Goal: Task Accomplishment & Management: Manage account settings

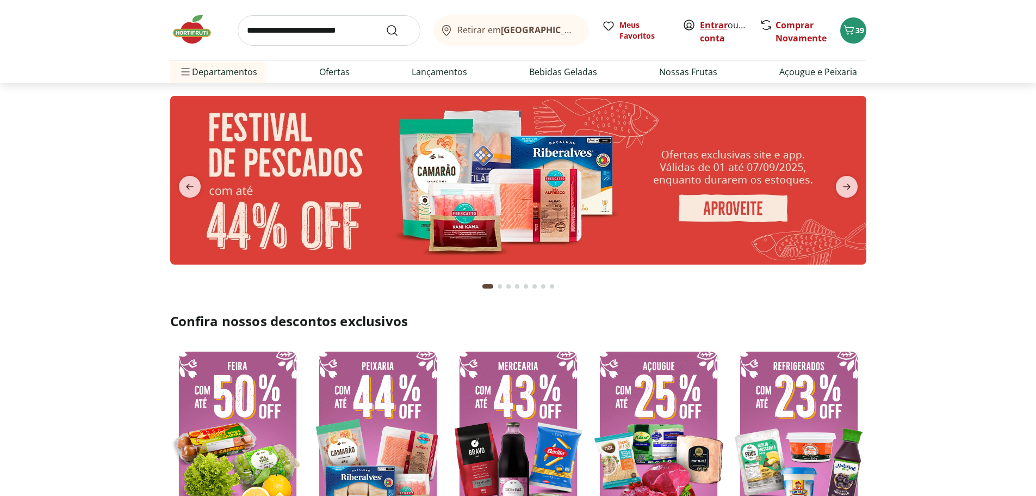
click at [715, 24] on link "Entrar" at bounding box center [714, 25] width 28 height 12
click at [844, 186] on icon "next" at bounding box center [847, 186] width 13 height 13
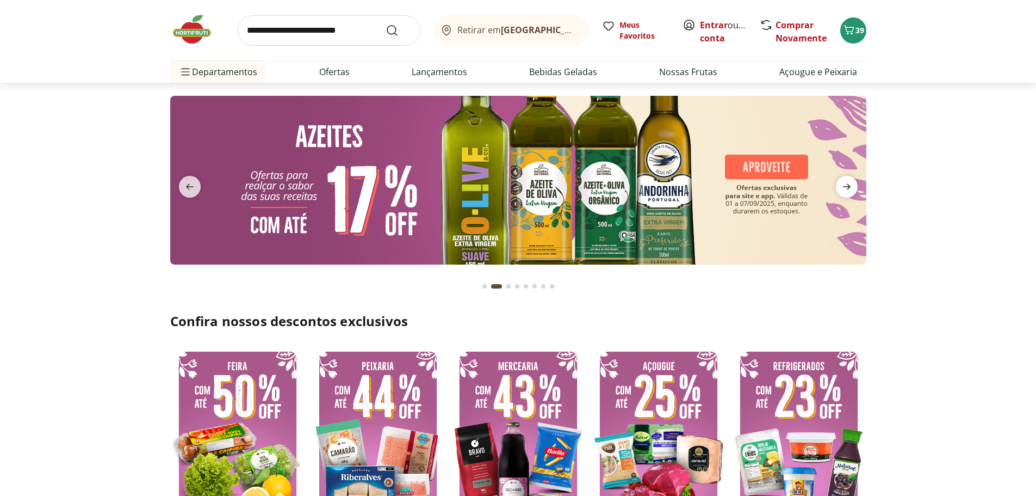
click at [844, 186] on icon "next" at bounding box center [847, 186] width 13 height 13
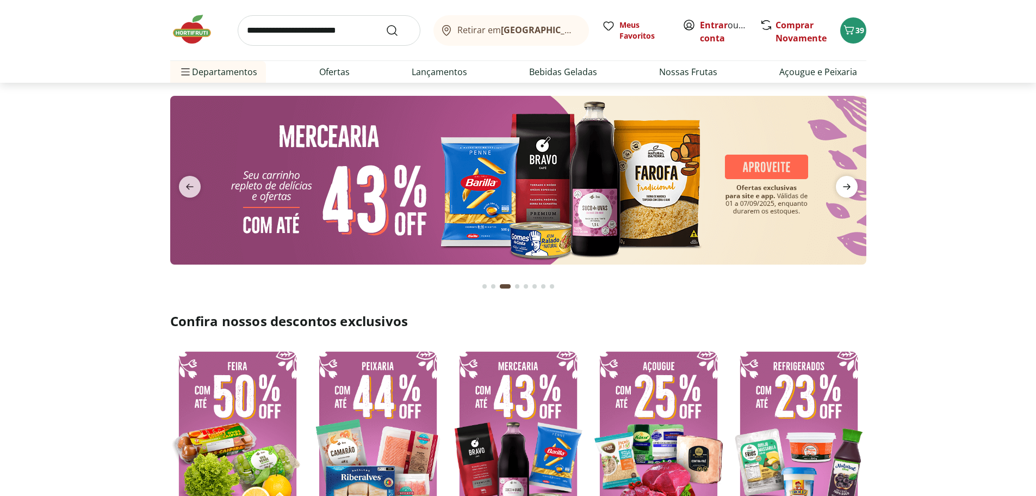
click at [844, 186] on icon "next" at bounding box center [847, 186] width 13 height 13
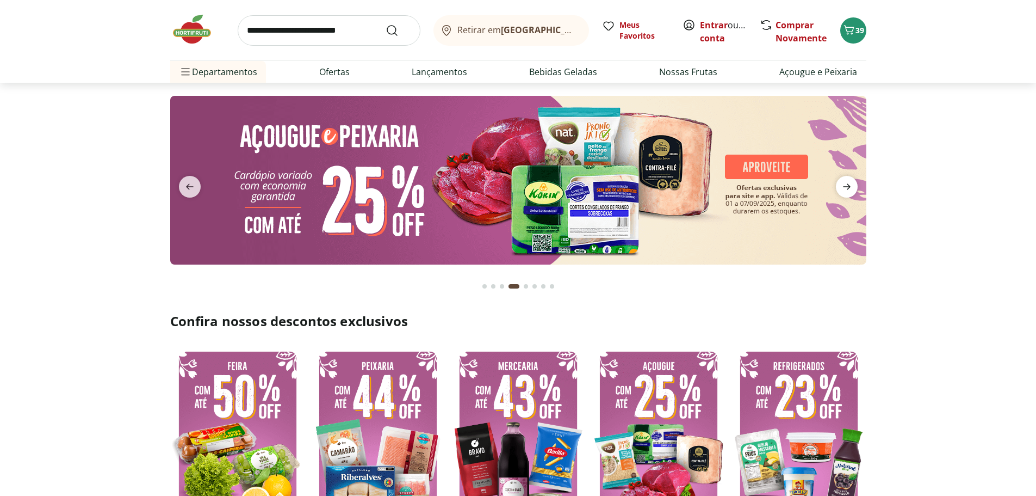
click at [844, 186] on icon "next" at bounding box center [847, 186] width 13 height 13
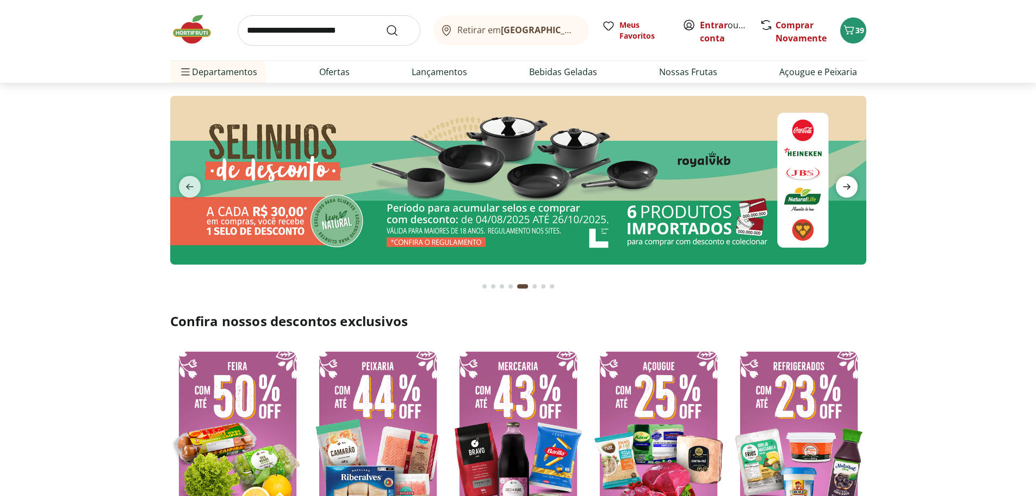
click at [844, 186] on icon "next" at bounding box center [847, 186] width 13 height 13
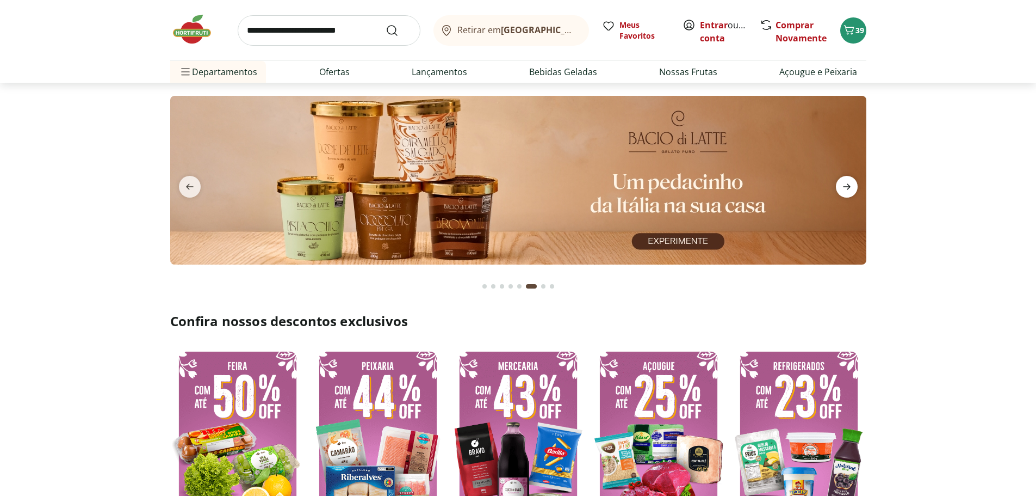
click at [844, 186] on icon "next" at bounding box center [847, 186] width 13 height 13
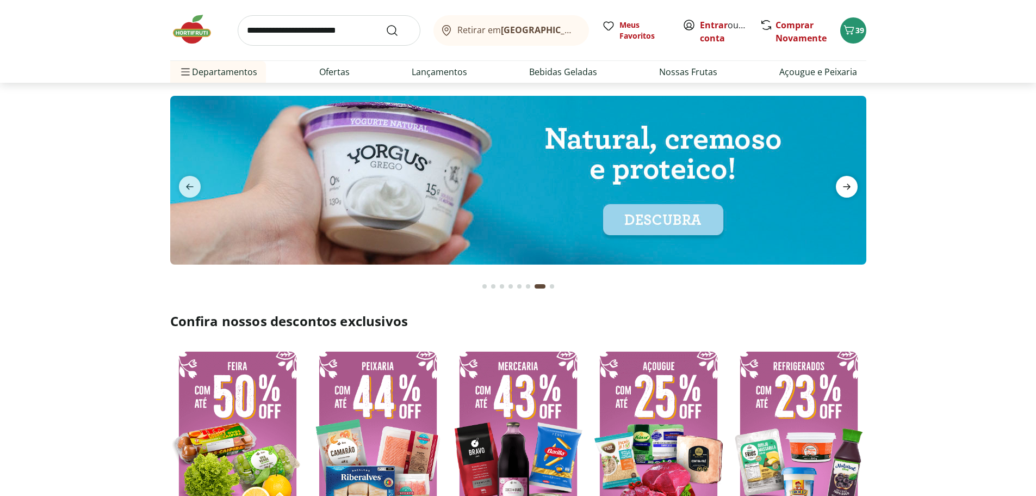
click at [844, 186] on icon "next" at bounding box center [847, 186] width 13 height 13
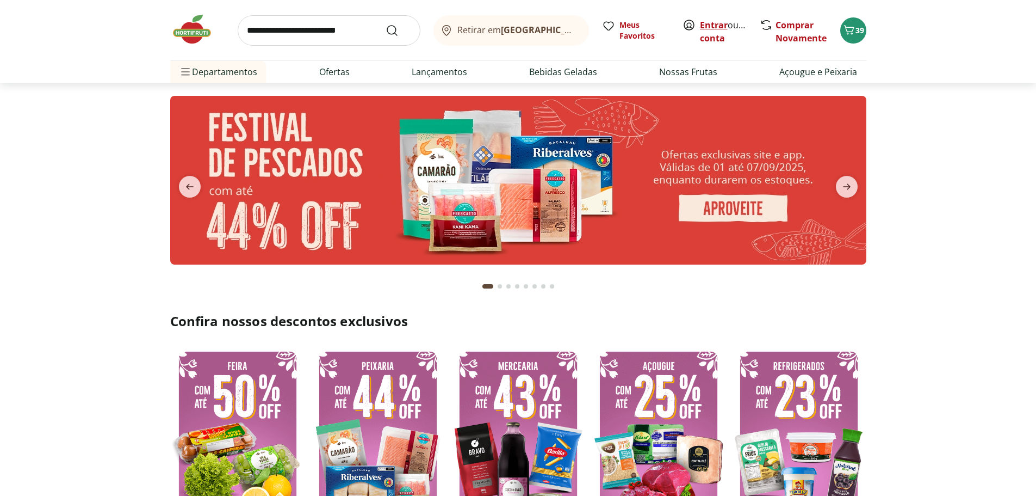
click at [706, 29] on link "Entrar" at bounding box center [714, 25] width 28 height 12
click at [709, 41] on link "Flavio" at bounding box center [735, 38] width 71 height 12
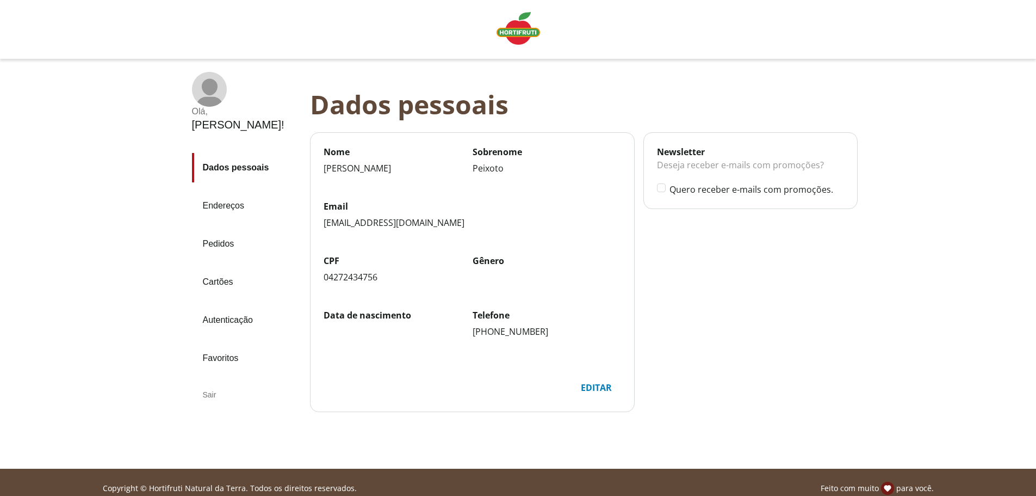
click at [219, 229] on link "Pedidos" at bounding box center [246, 243] width 109 height 29
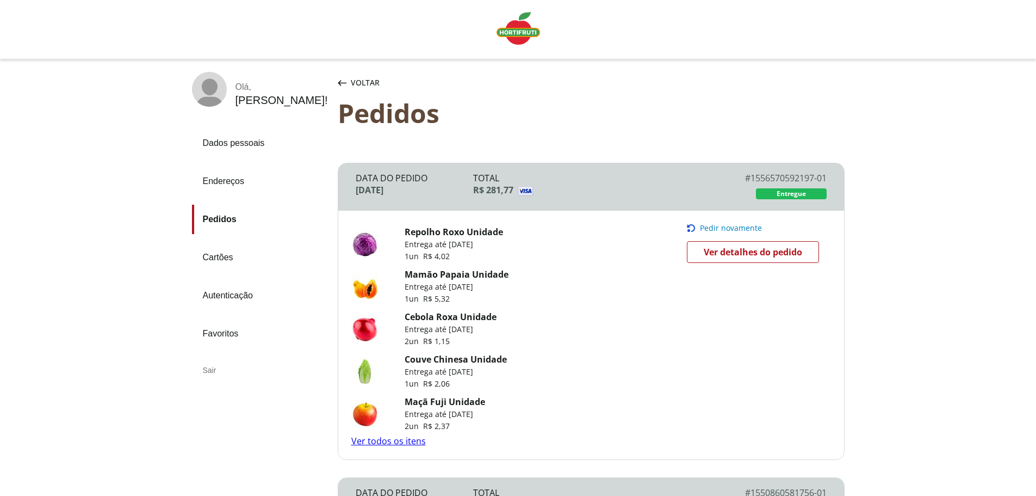
click at [743, 228] on span "Pedir novamente" at bounding box center [731, 228] width 62 height 9
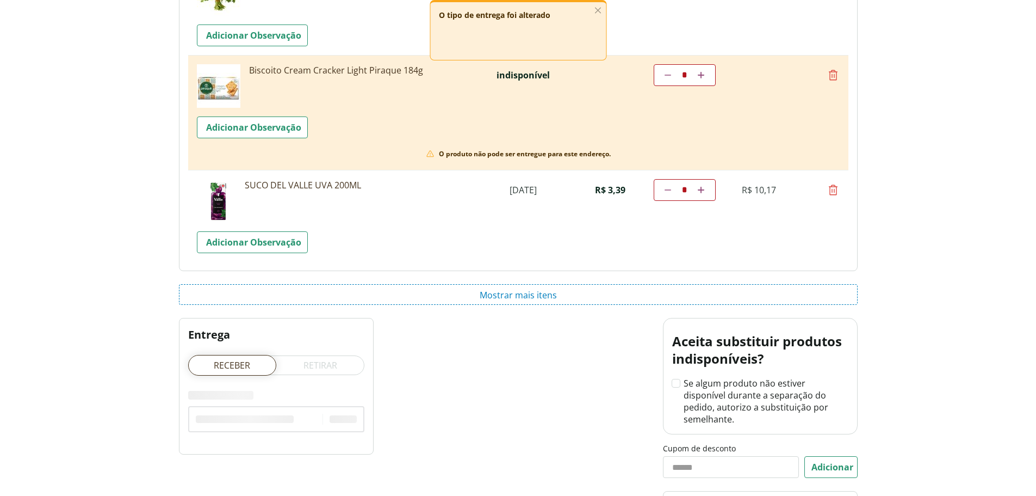
scroll to position [1632, 0]
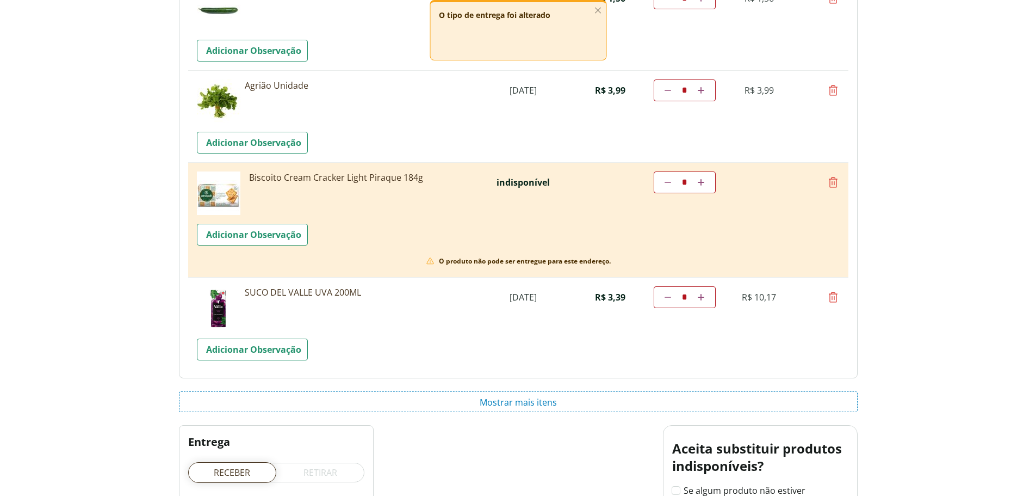
click at [831, 186] on icon at bounding box center [833, 182] width 13 height 13
type input "*"
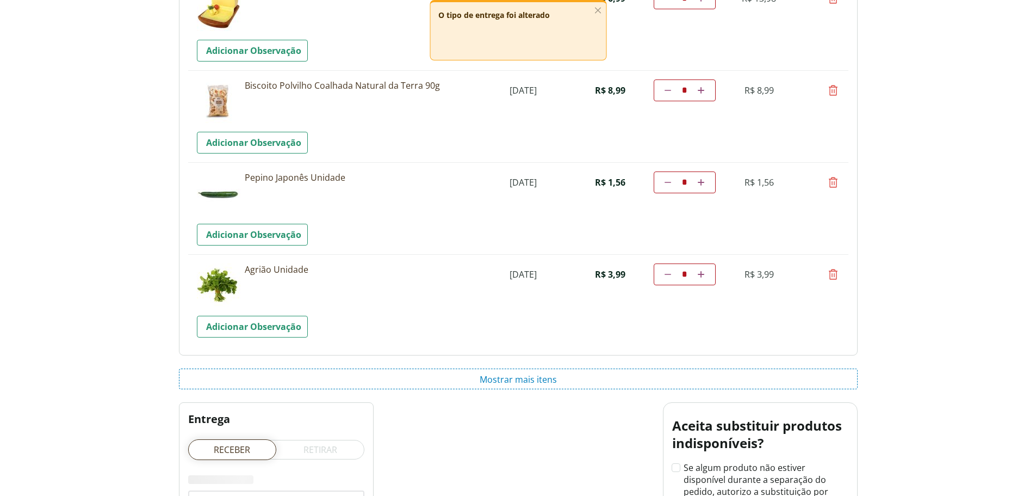
click at [834, 274] on icon at bounding box center [833, 274] width 13 height 13
type input "*"
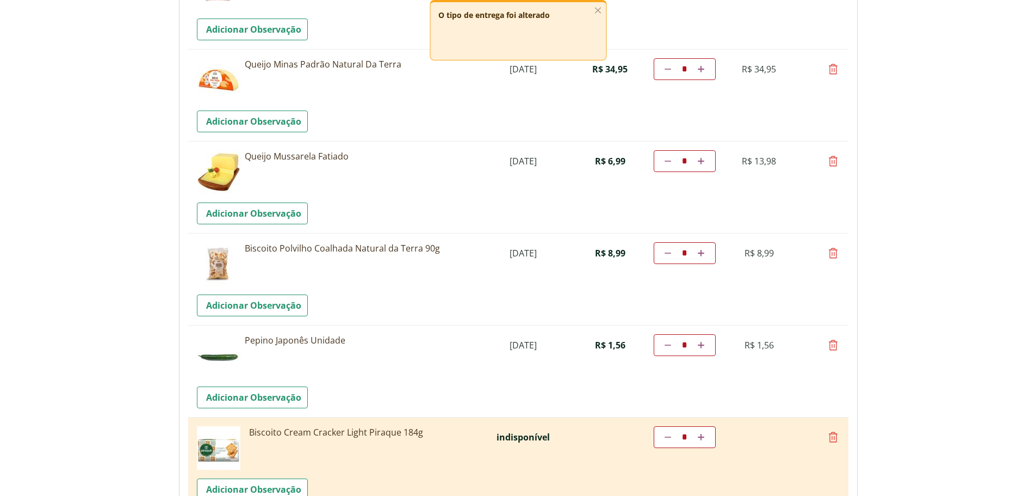
scroll to position [1469, 0]
click at [833, 162] on icon at bounding box center [833, 161] width 13 height 13
type input "*"
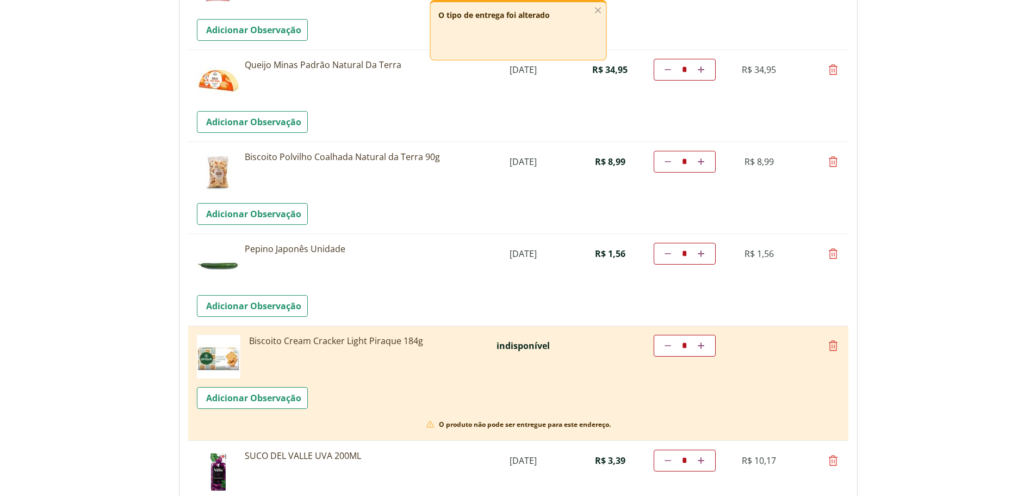
click at [834, 342] on icon at bounding box center [833, 345] width 13 height 13
type input "*"
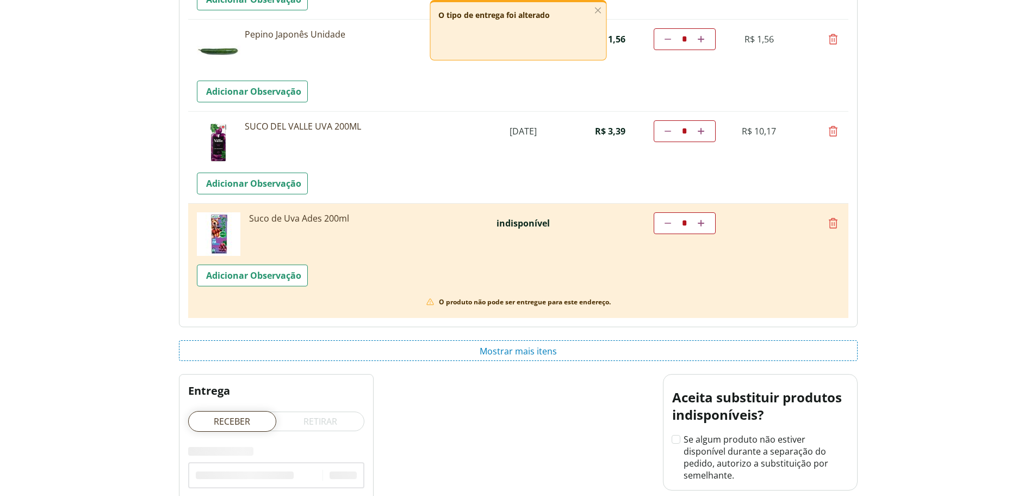
scroll to position [1687, 0]
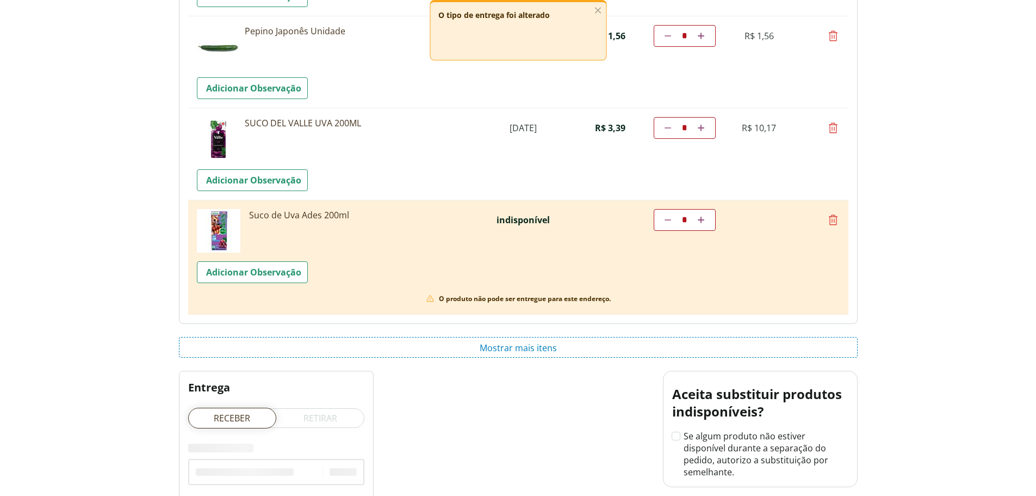
click at [834, 220] on icon at bounding box center [833, 219] width 13 height 13
type input "*"
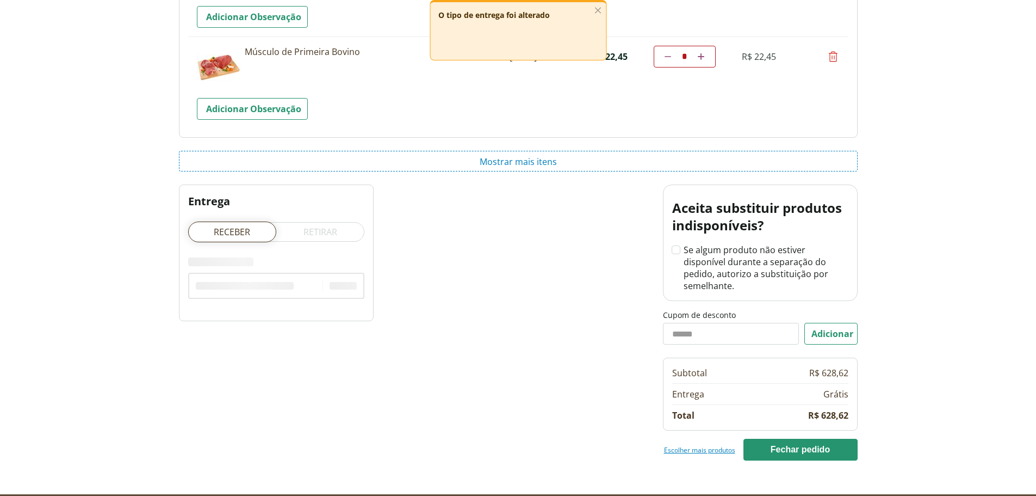
scroll to position [1832, 0]
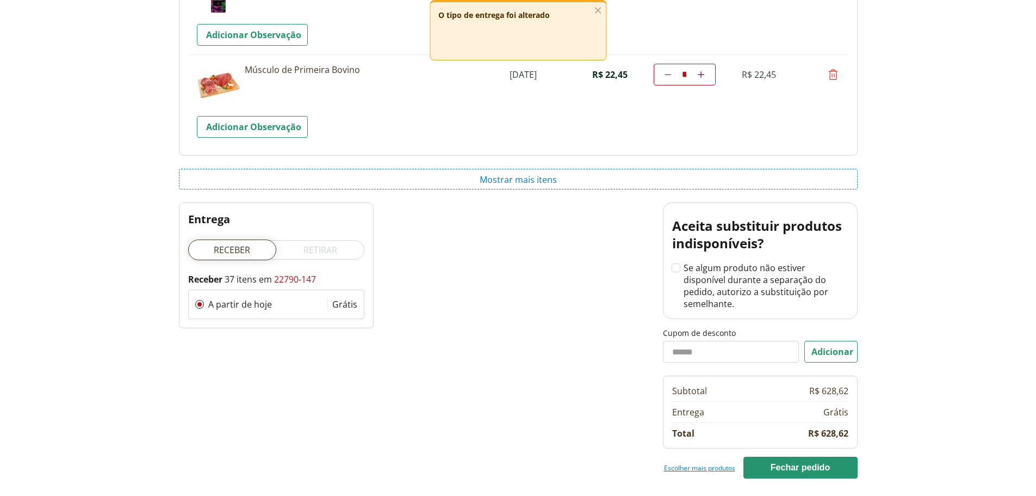
click at [727, 341] on input "Cupom de desconto" at bounding box center [731, 352] width 137 height 22
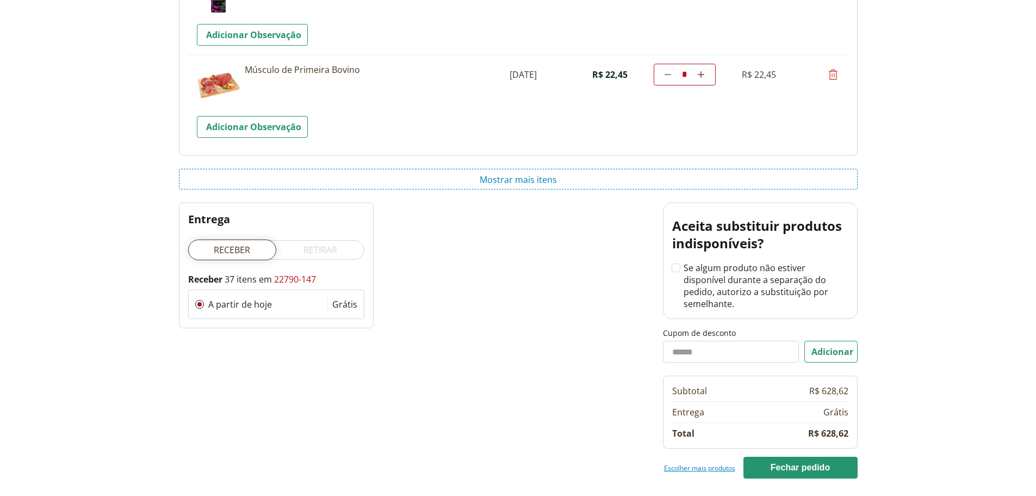
type input "*******"
click at [816, 341] on button "Adicionar" at bounding box center [831, 352] width 53 height 22
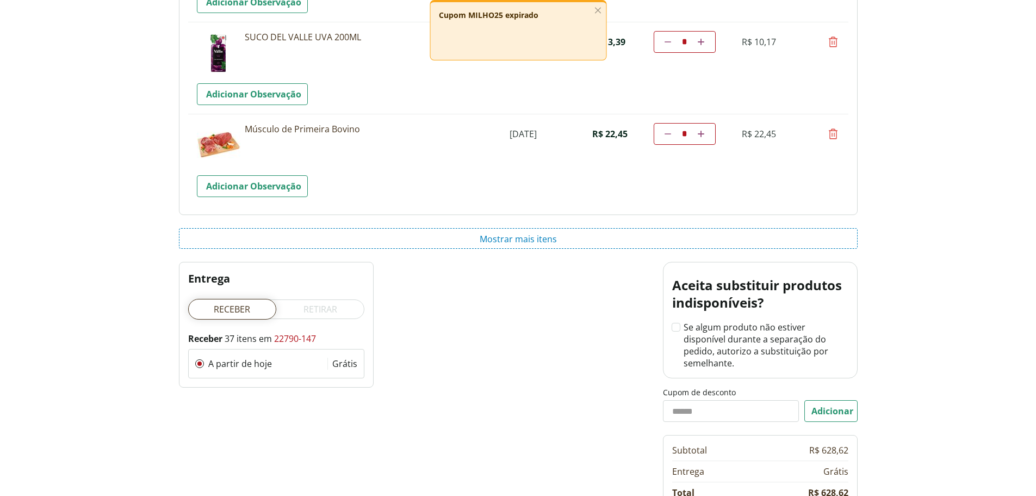
scroll to position [1675, 0]
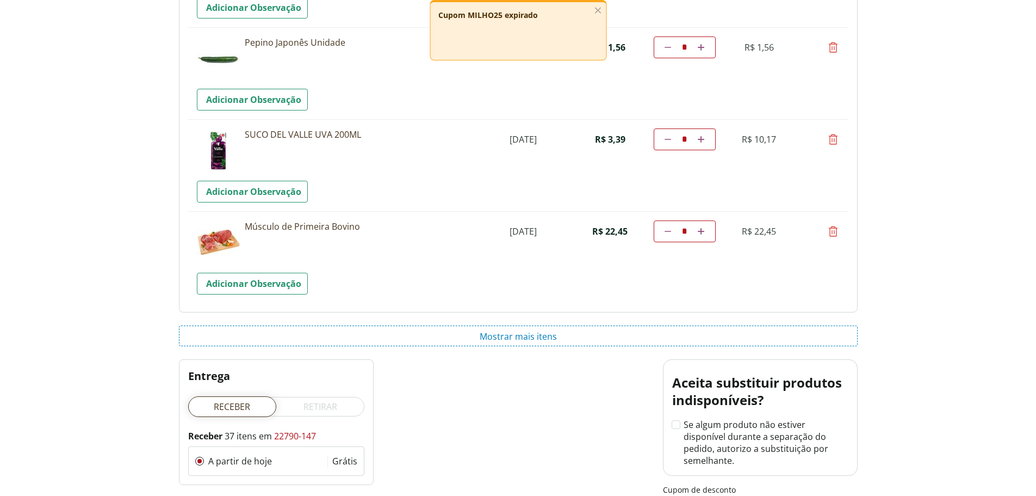
click at [830, 234] on icon at bounding box center [833, 231] width 13 height 13
type input "*"
click at [834, 137] on icon at bounding box center [833, 139] width 13 height 13
type input "*"
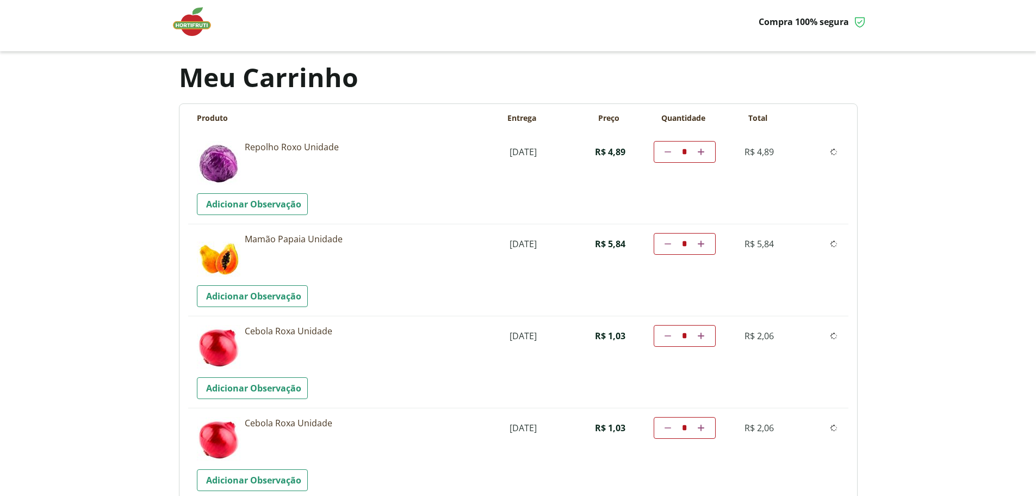
scroll to position [0, 0]
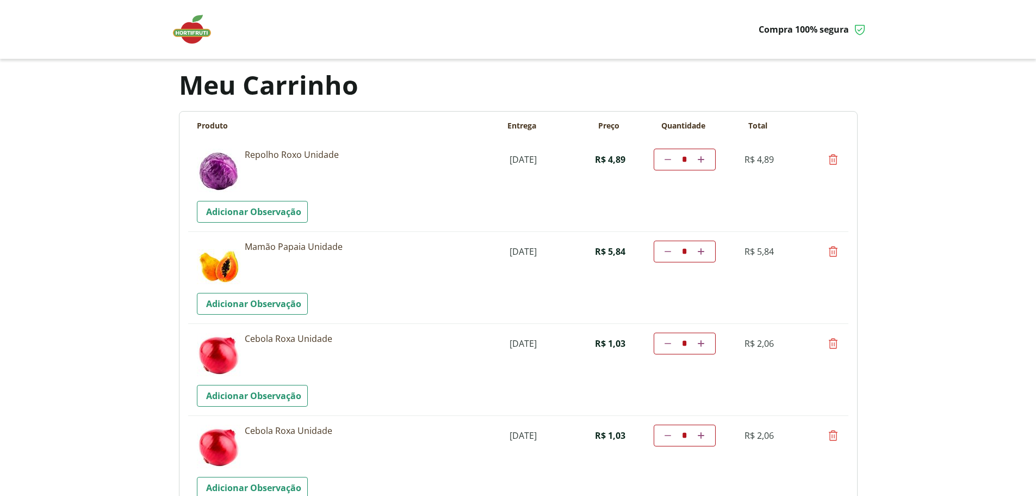
click at [833, 159] on icon at bounding box center [833, 159] width 13 height 13
type input "*"
click at [833, 159] on icon at bounding box center [833, 159] width 13 height 13
type input "*"
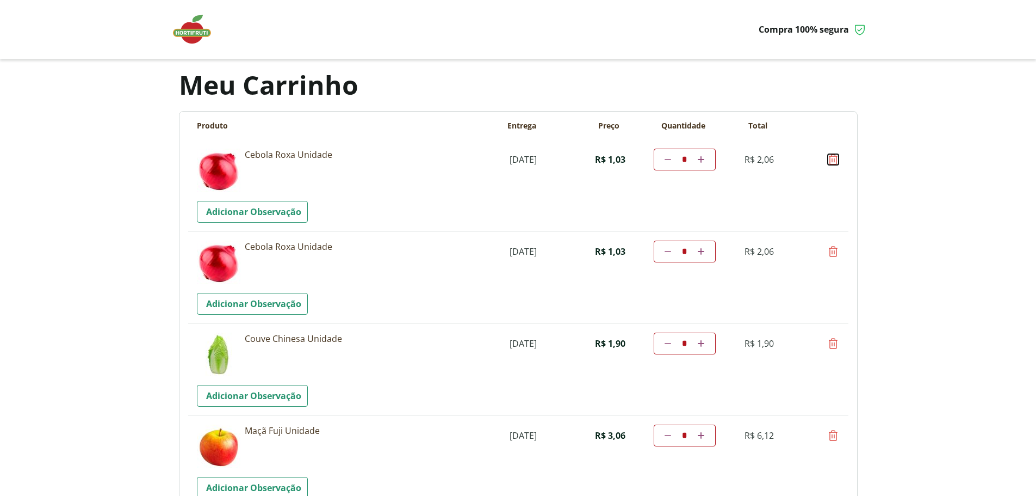
click at [833, 159] on icon at bounding box center [833, 159] width 13 height 13
type input "*"
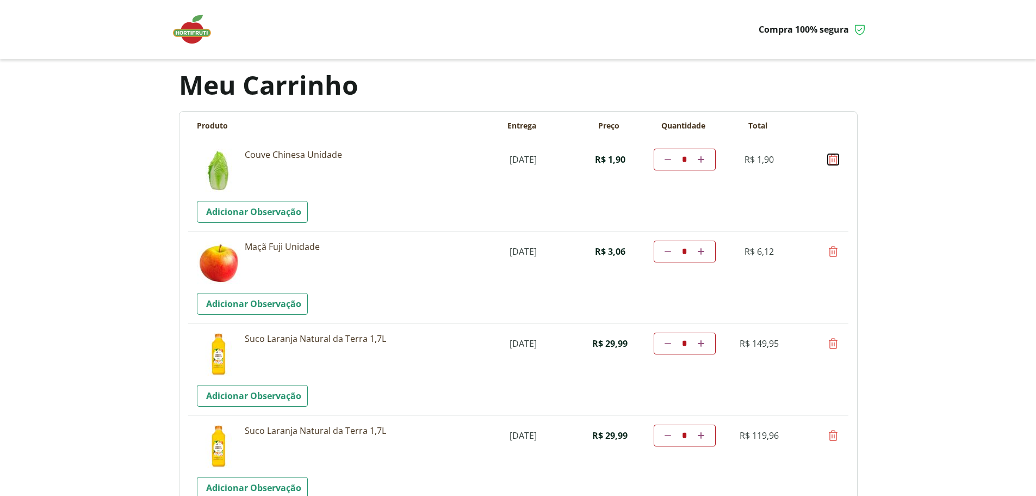
click at [833, 159] on icon at bounding box center [833, 159] width 13 height 13
type input "*"
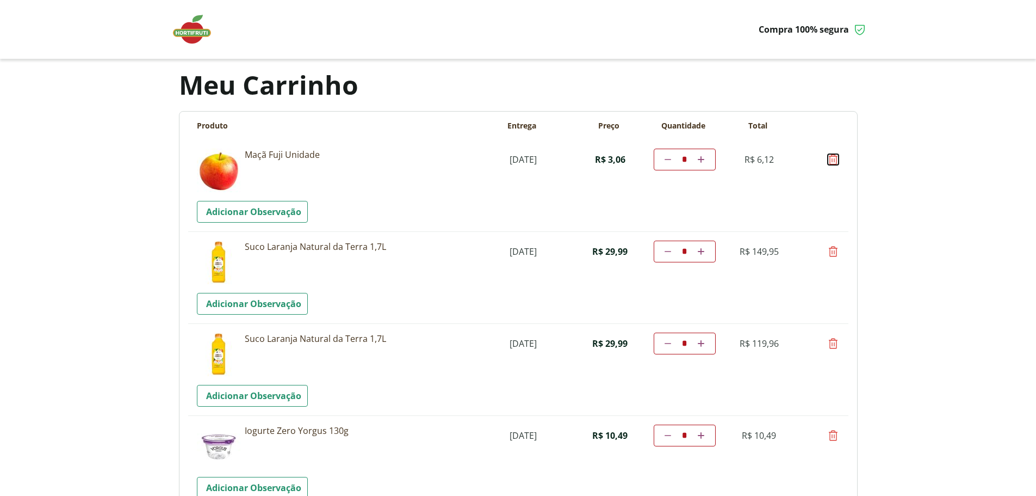
click at [833, 159] on icon at bounding box center [833, 159] width 13 height 13
type input "*"
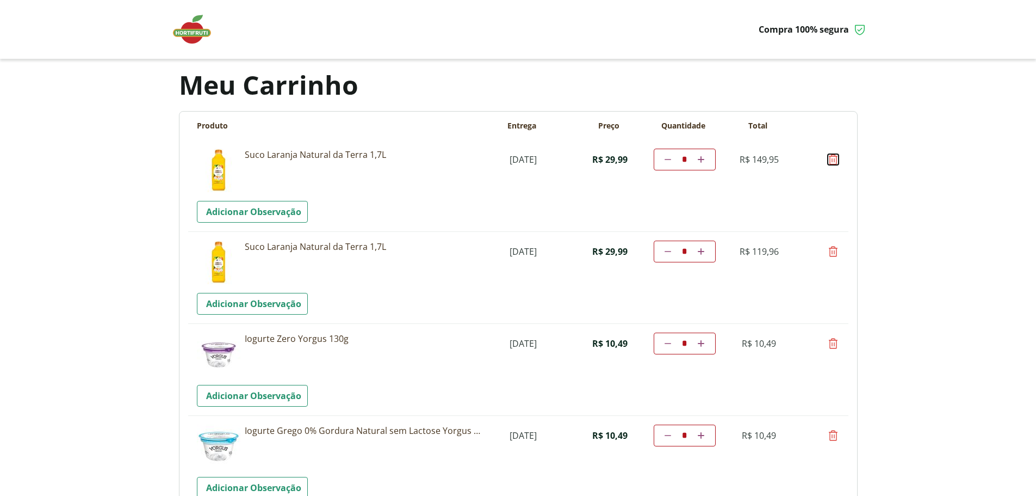
click at [833, 159] on icon at bounding box center [833, 159] width 13 height 13
type input "*"
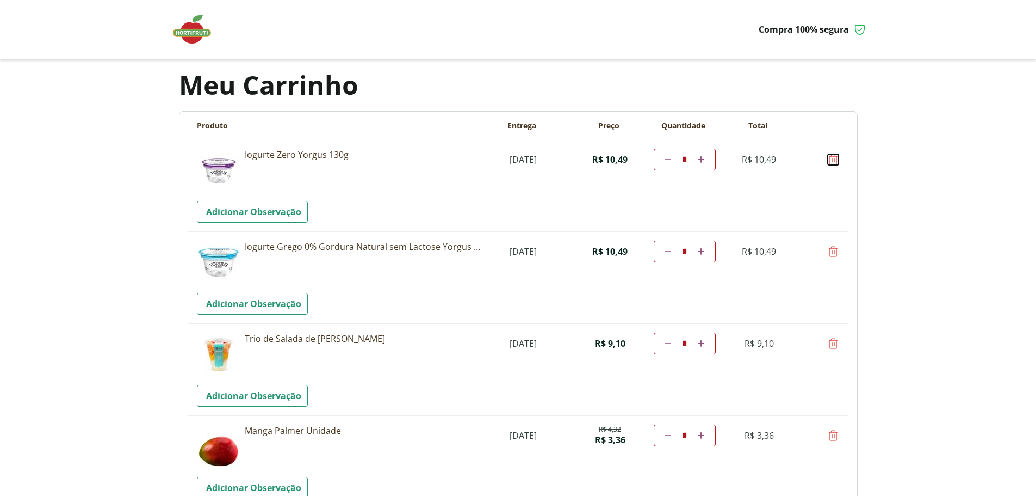
click at [833, 159] on icon at bounding box center [833, 159] width 13 height 13
type input "*"
click at [833, 159] on icon "Por favor, aguarde..." at bounding box center [834, 159] width 8 height 9
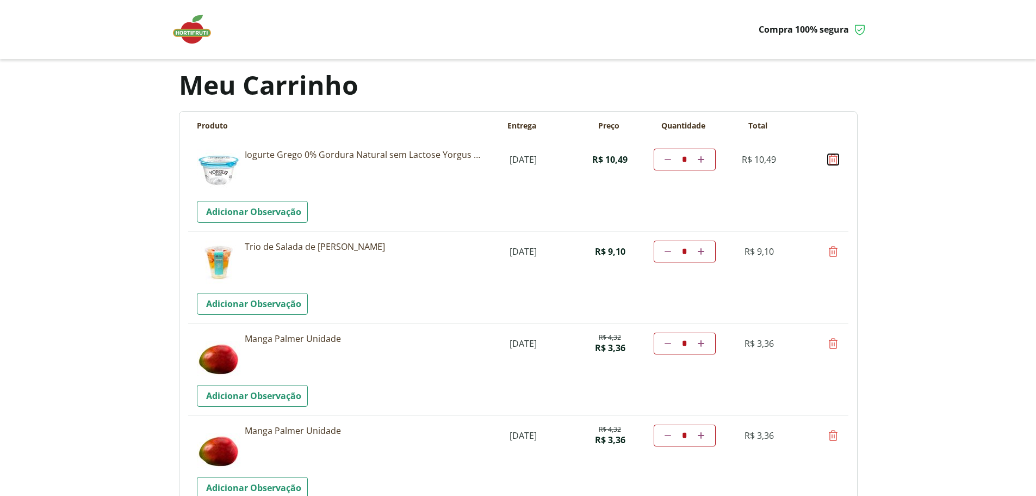
click at [833, 159] on icon at bounding box center [833, 159] width 13 height 13
type input "*"
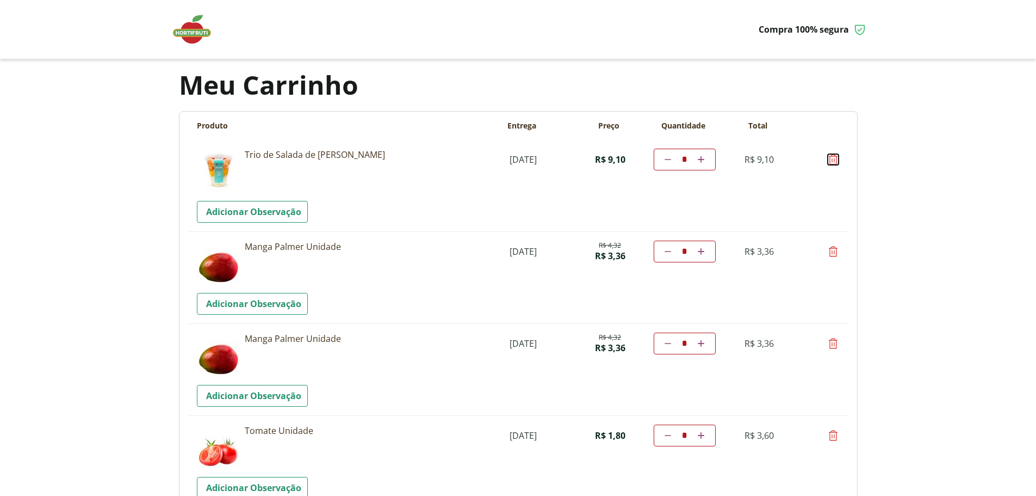
click at [833, 159] on icon at bounding box center [833, 159] width 13 height 13
type input "*"
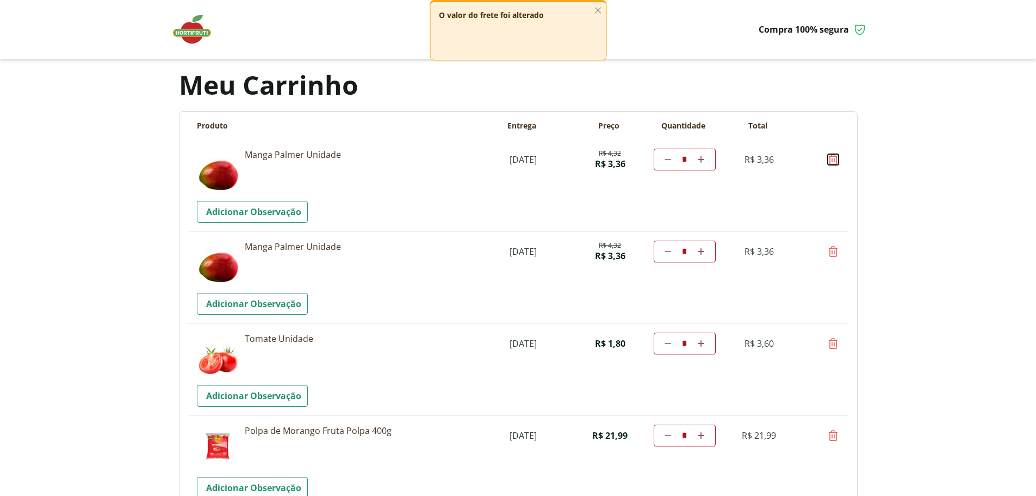
click at [833, 159] on icon at bounding box center [833, 159] width 13 height 13
type input "*"
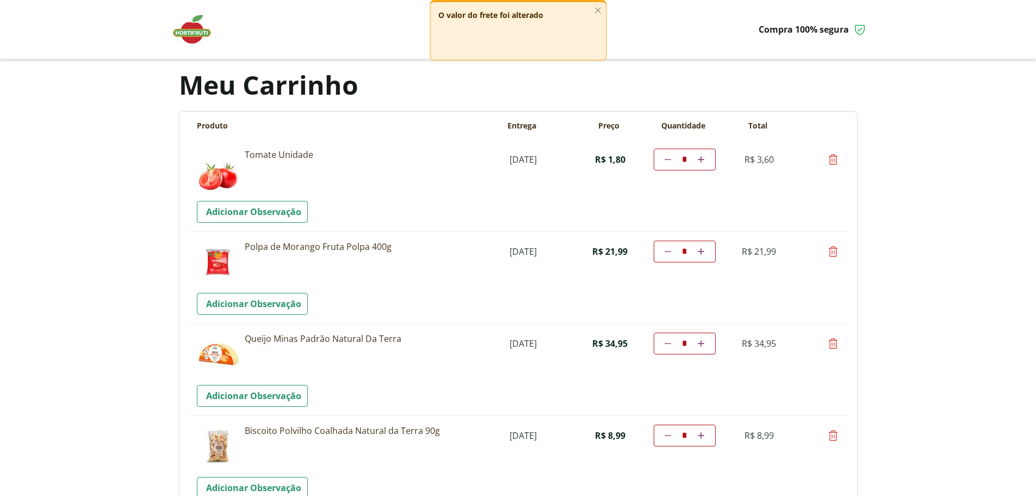
scroll to position [272, 0]
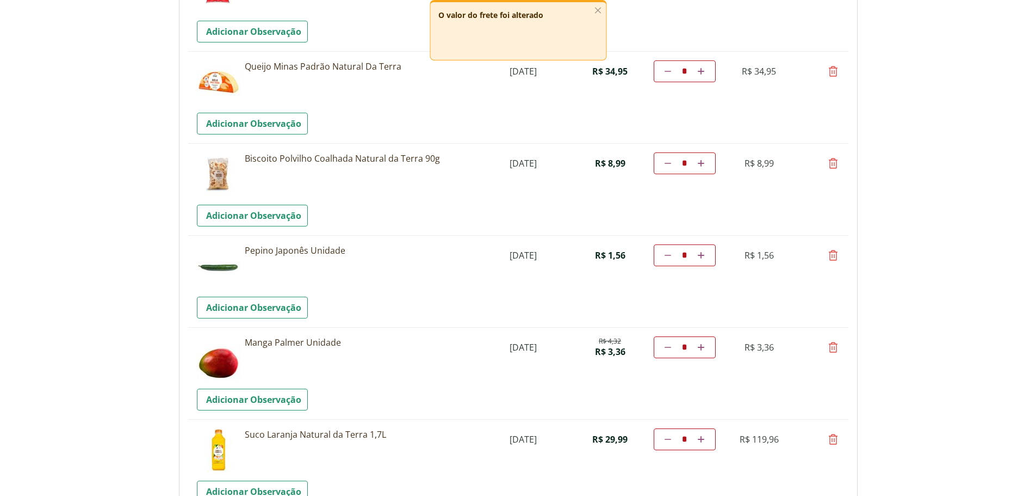
click at [835, 440] on icon at bounding box center [833, 439] width 13 height 13
type input "*"
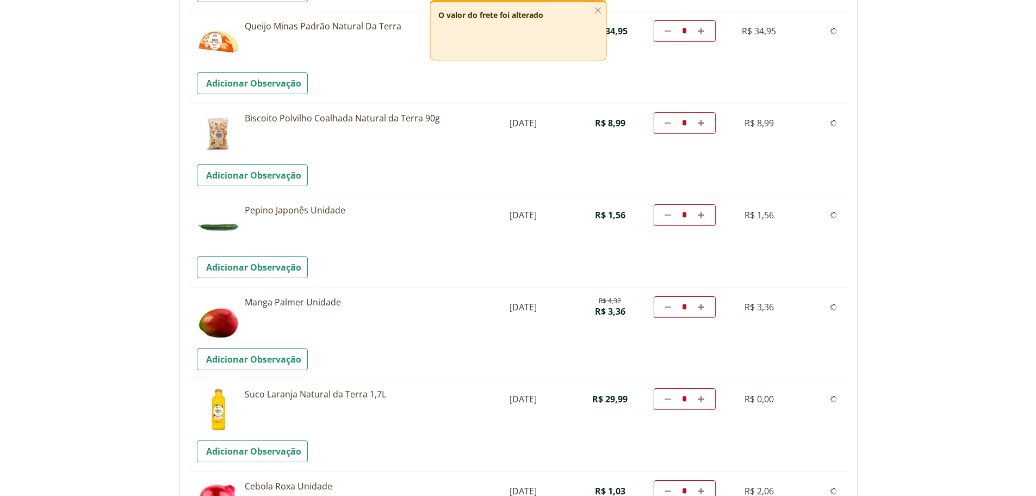
scroll to position [490, 0]
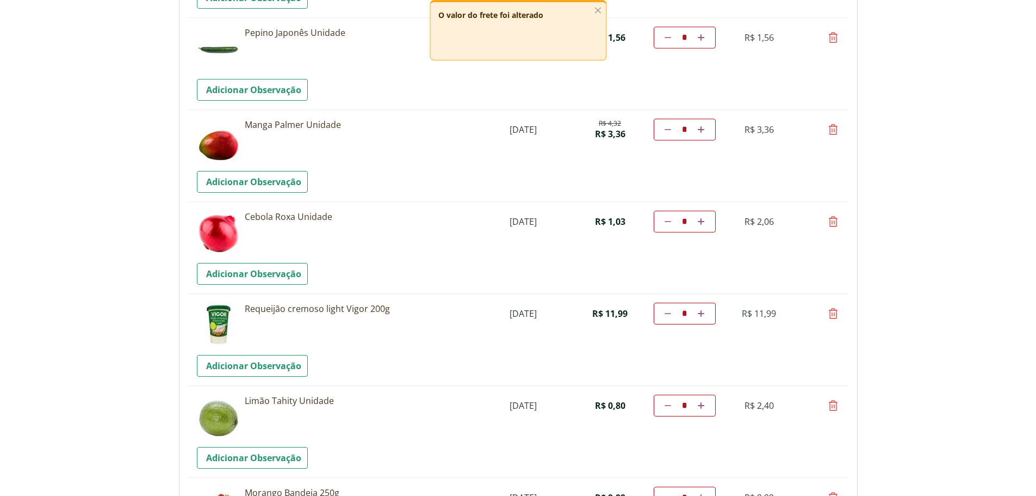
click at [834, 221] on icon at bounding box center [833, 221] width 13 height 13
type input "*"
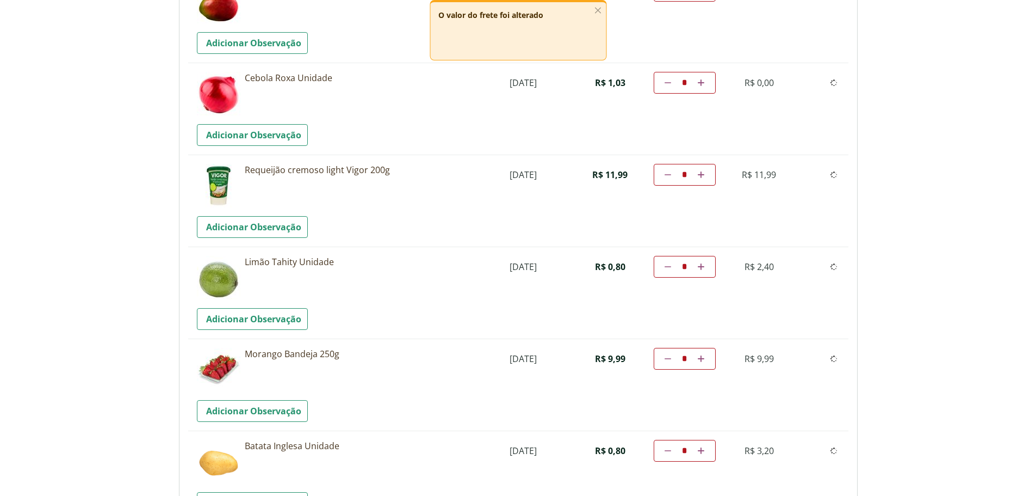
scroll to position [707, 0]
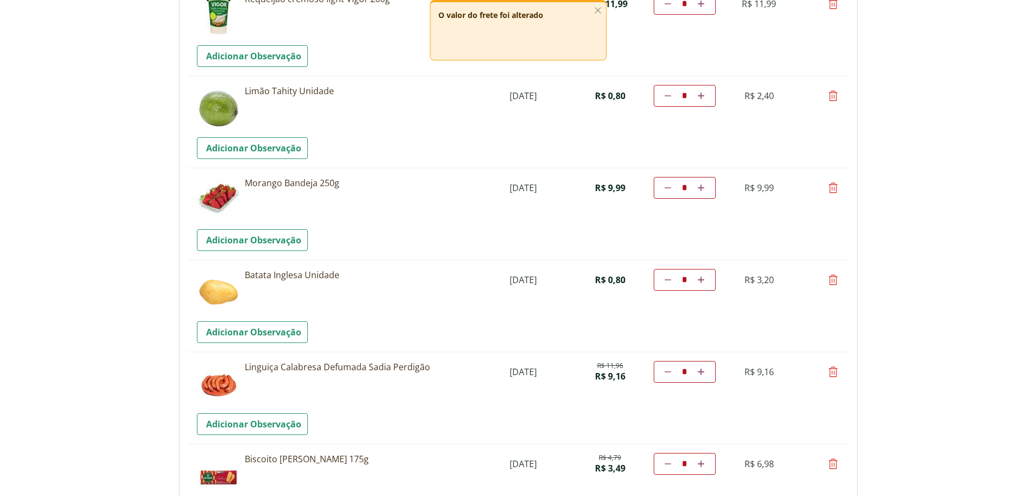
click at [833, 464] on icon at bounding box center [833, 463] width 13 height 13
type input "*"
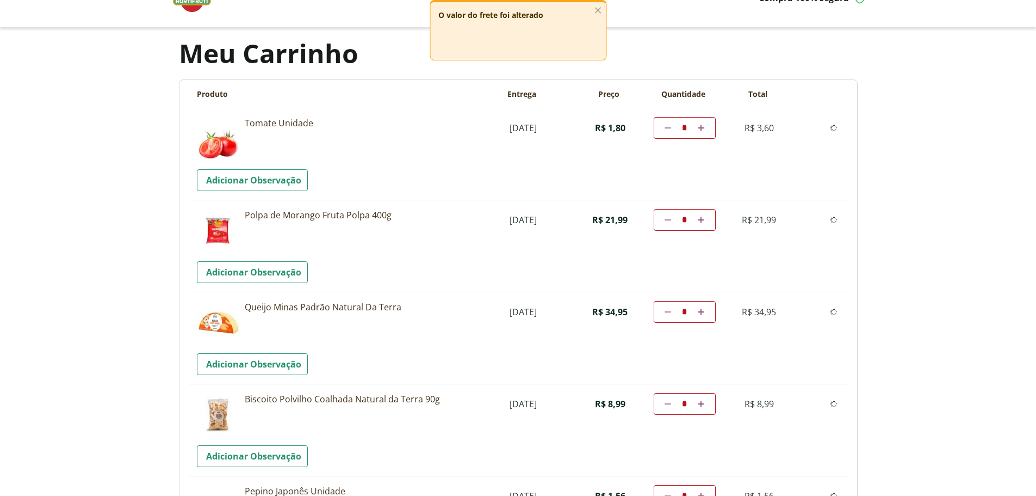
scroll to position [0, 0]
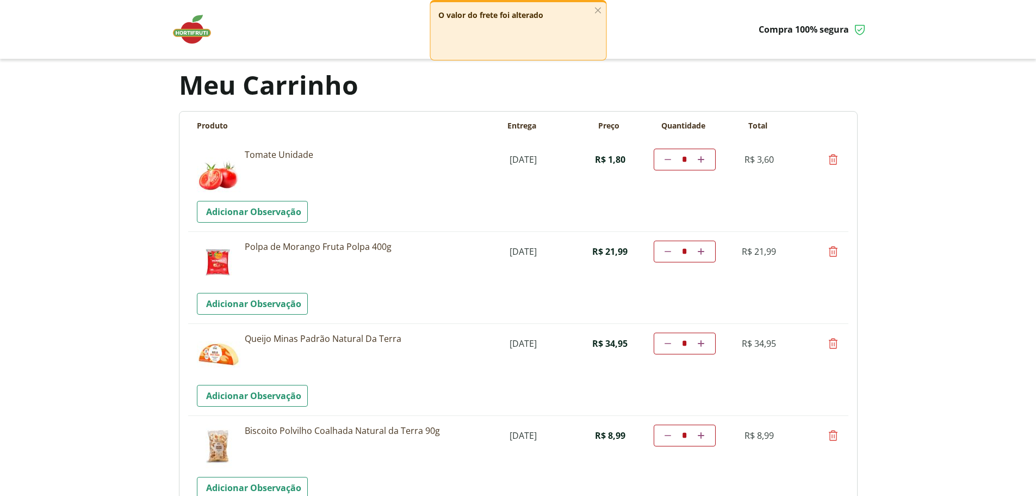
click at [833, 160] on icon at bounding box center [833, 159] width 13 height 13
type input "*"
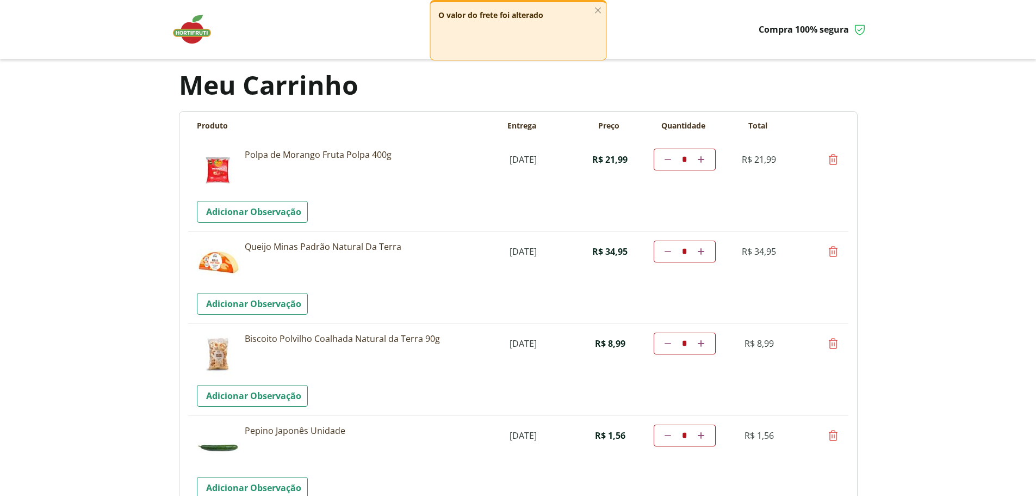
click at [836, 164] on icon at bounding box center [833, 159] width 13 height 13
type input "*"
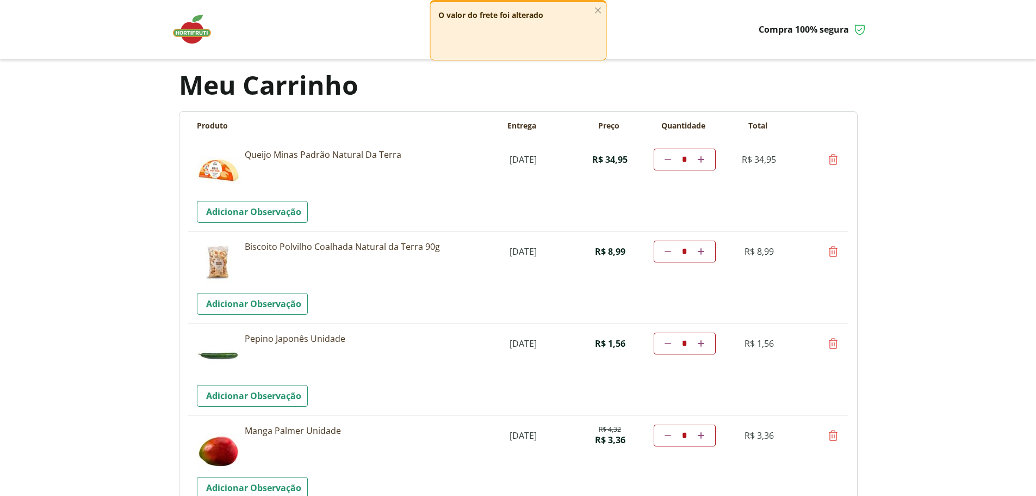
click at [836, 162] on icon at bounding box center [833, 159] width 13 height 13
type input "*"
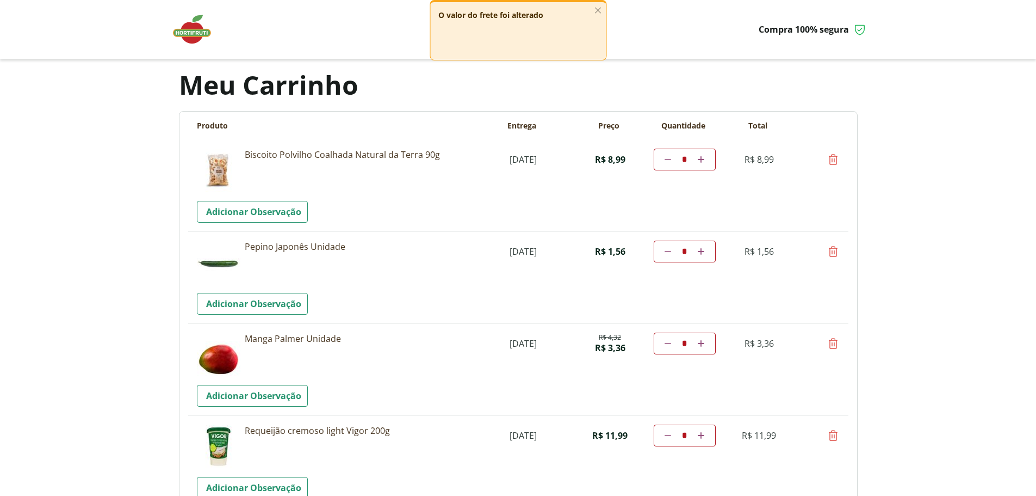
click at [835, 163] on icon at bounding box center [833, 159] width 13 height 13
type input "*"
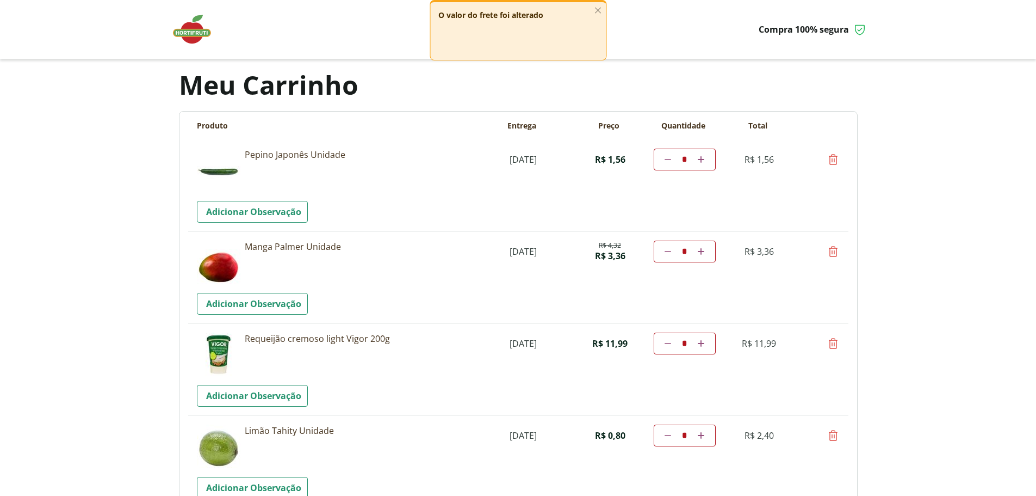
click at [835, 433] on icon at bounding box center [833, 435] width 13 height 13
type input "*"
click at [832, 252] on icon at bounding box center [833, 251] width 13 height 13
type input "*"
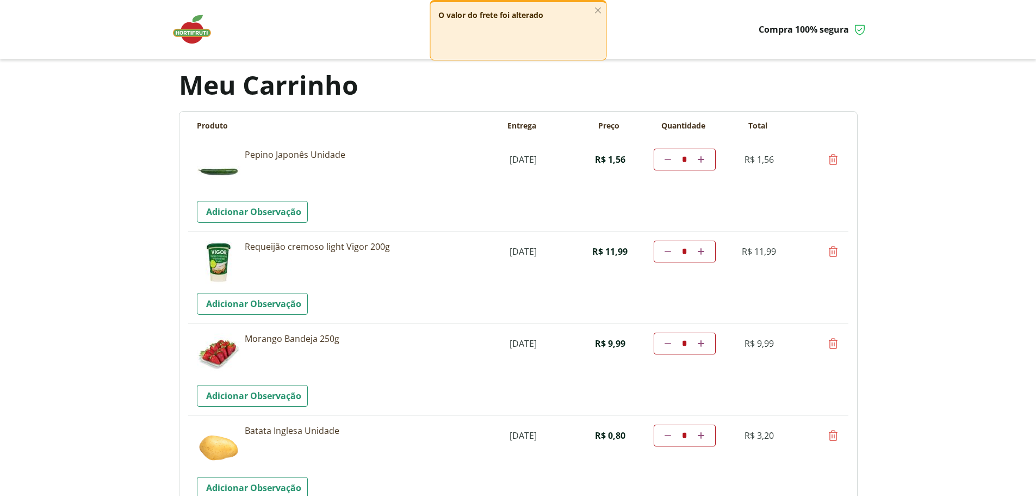
click at [834, 257] on icon at bounding box center [833, 251] width 13 height 13
type input "*"
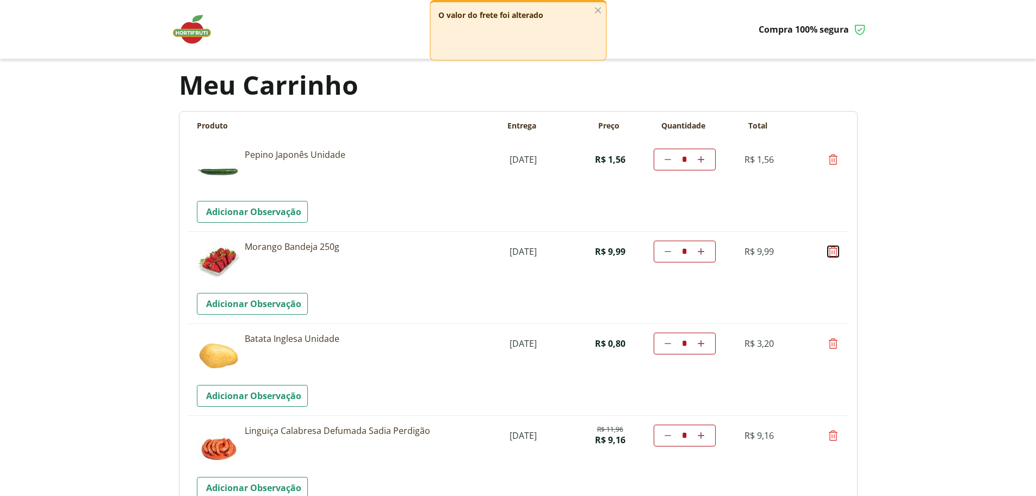
click at [835, 252] on icon at bounding box center [833, 251] width 13 height 13
type input "*"
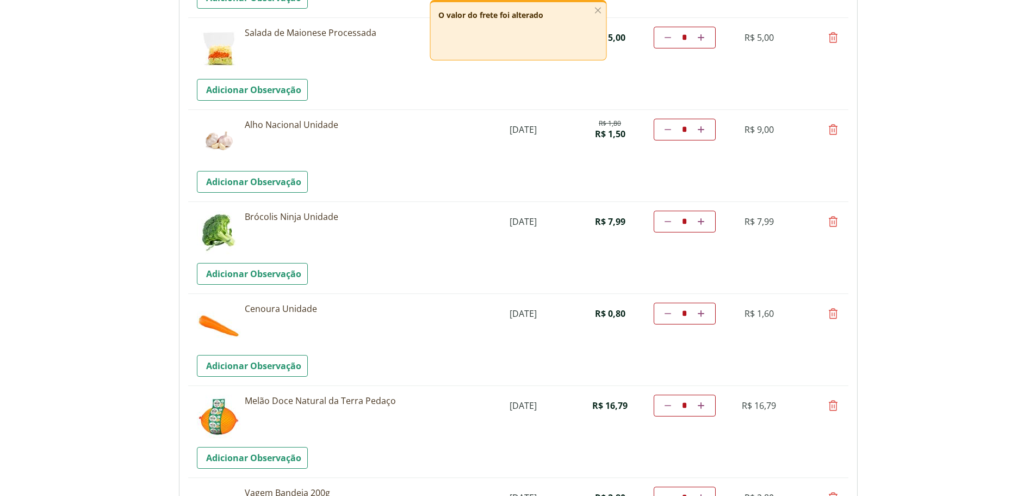
scroll to position [707, 0]
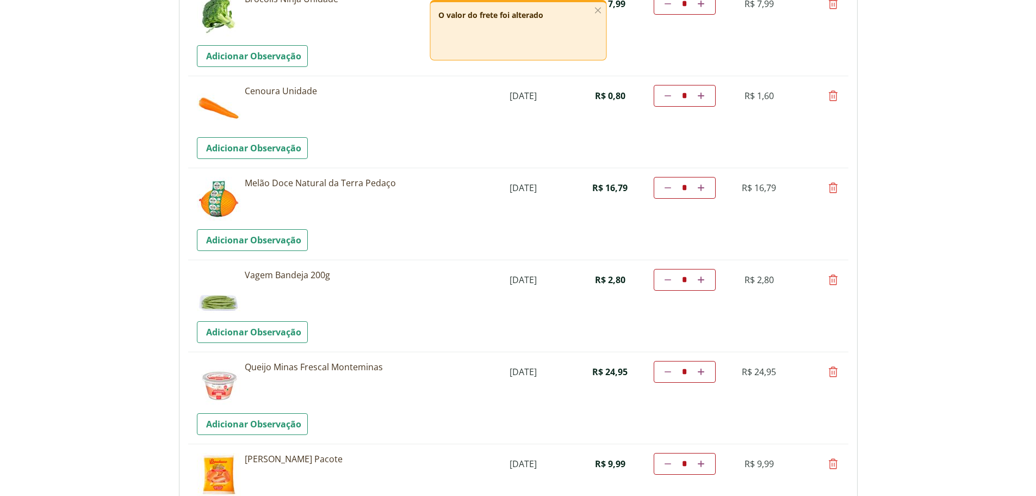
click at [832, 191] on icon at bounding box center [833, 187] width 13 height 13
type input "*"
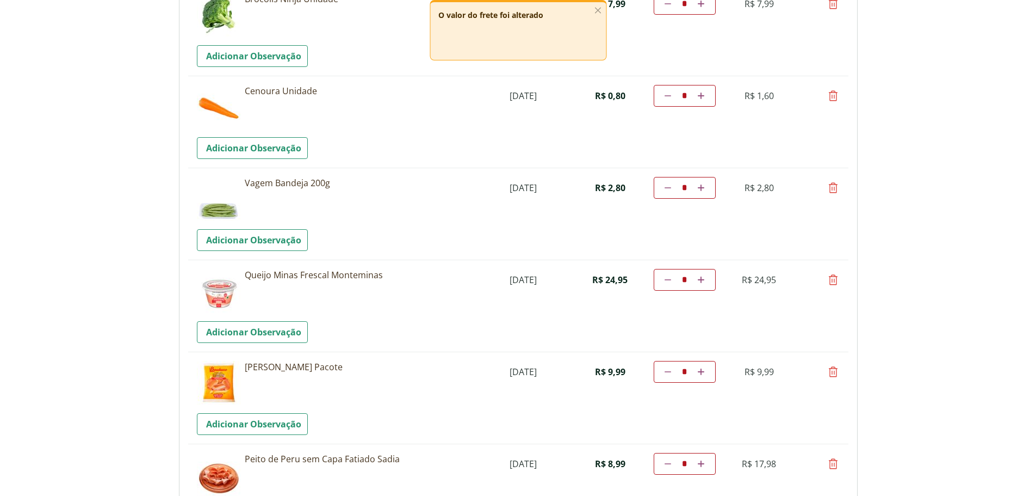
click at [834, 375] on icon at bounding box center [833, 371] width 13 height 13
type input "*"
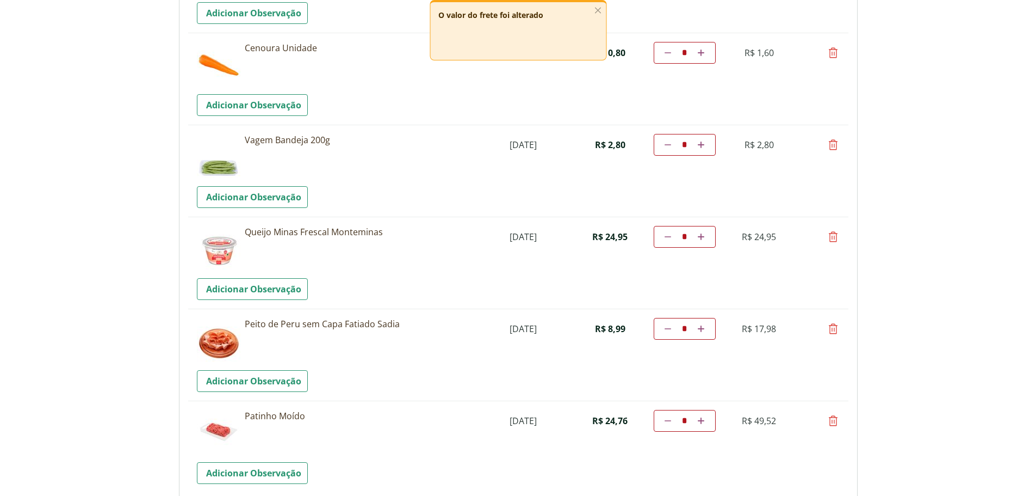
scroll to position [816, 0]
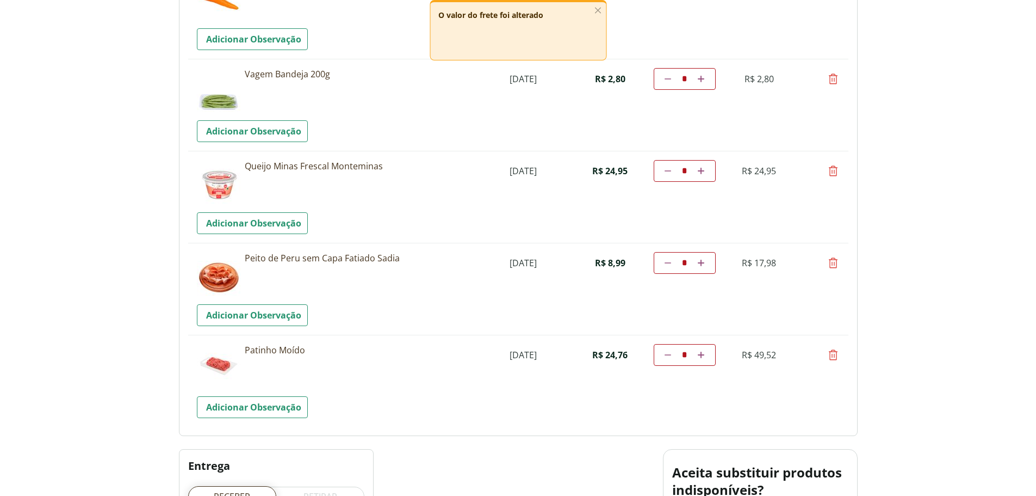
click at [835, 264] on icon at bounding box center [833, 262] width 13 height 13
type input "*"
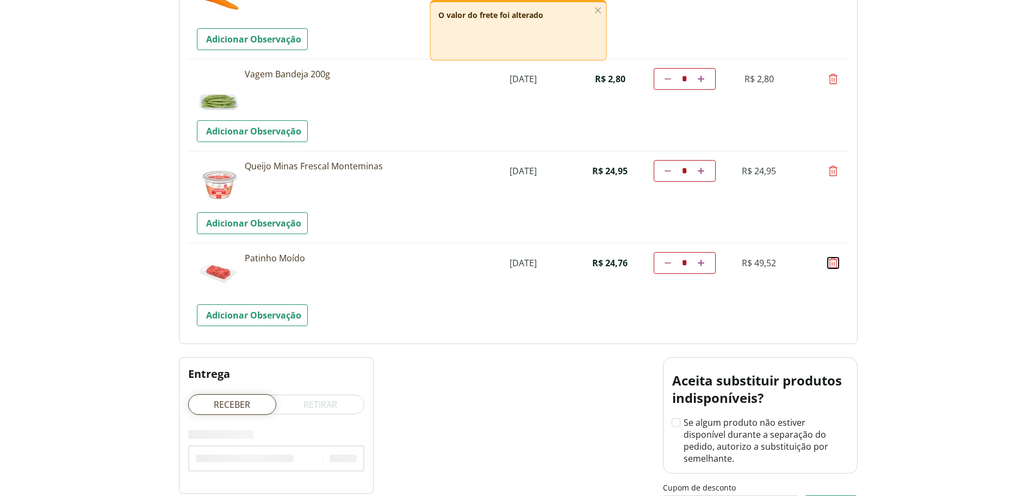
click at [835, 264] on icon at bounding box center [833, 262] width 13 height 13
type input "*"
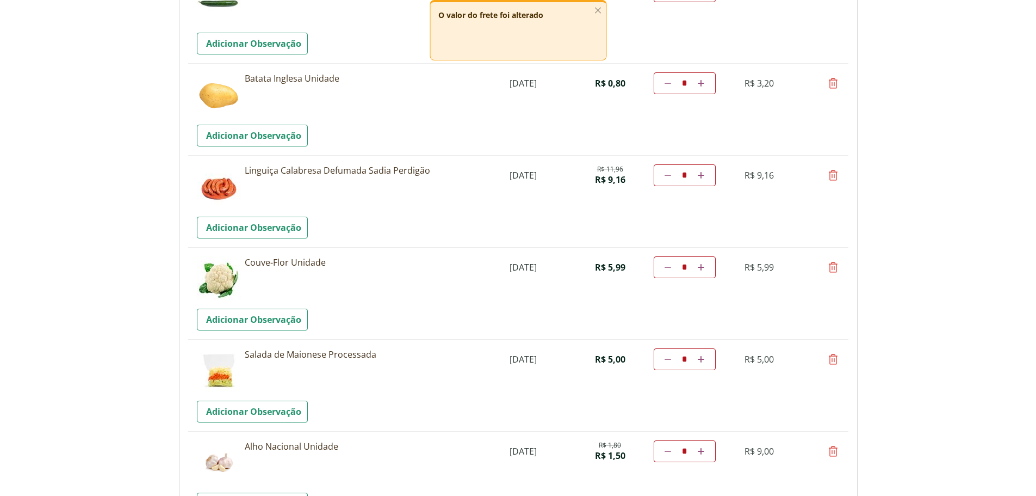
scroll to position [163, 0]
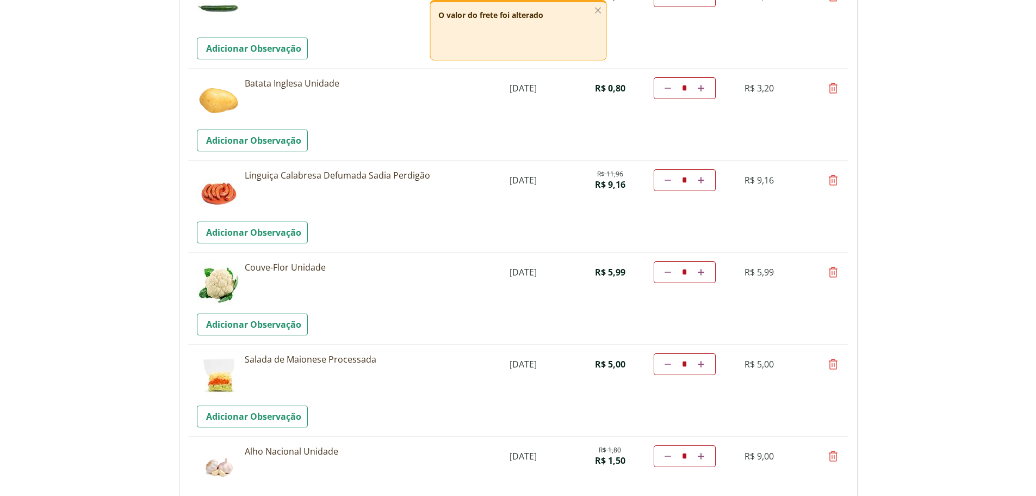
click at [835, 369] on icon at bounding box center [833, 363] width 13 height 13
type input "*"
click at [835, 273] on icon at bounding box center [833, 272] width 13 height 13
type input "*"
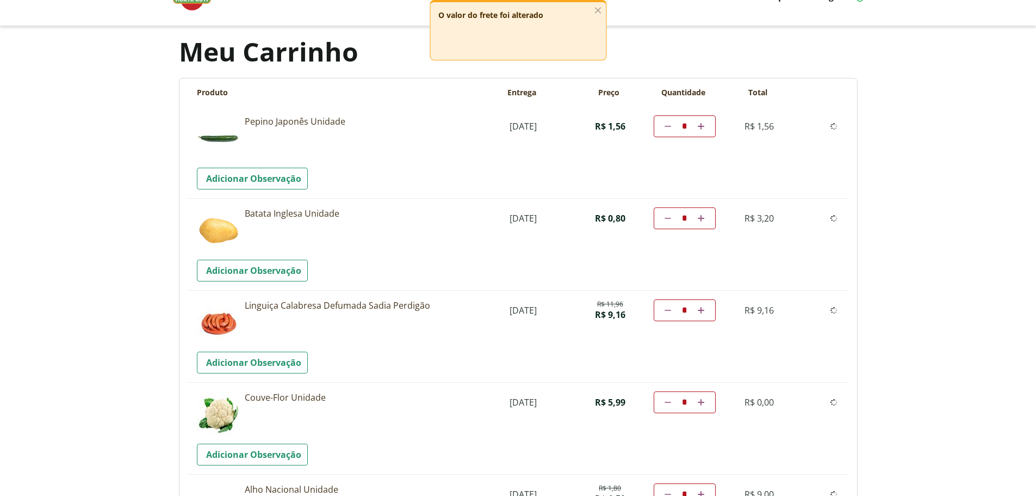
scroll to position [0, 0]
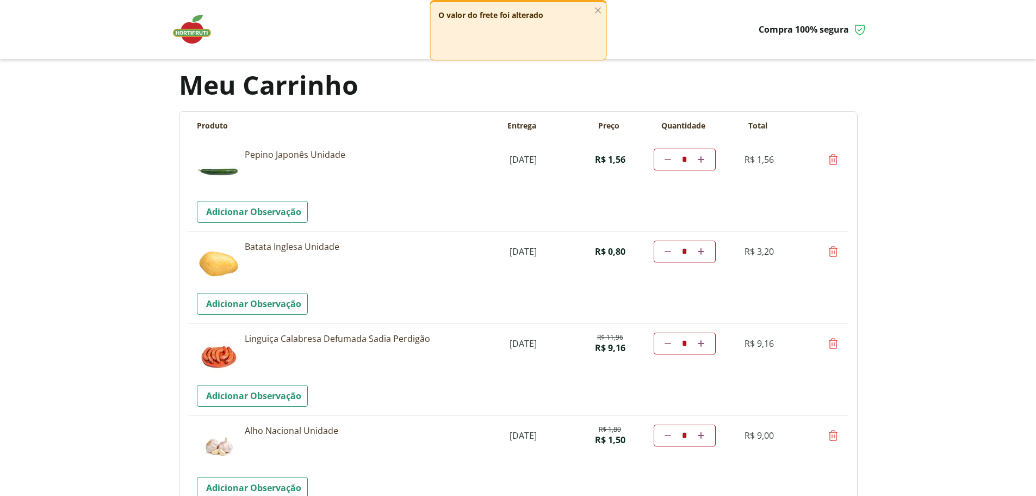
click at [832, 162] on icon at bounding box center [833, 159] width 13 height 13
type input "*"
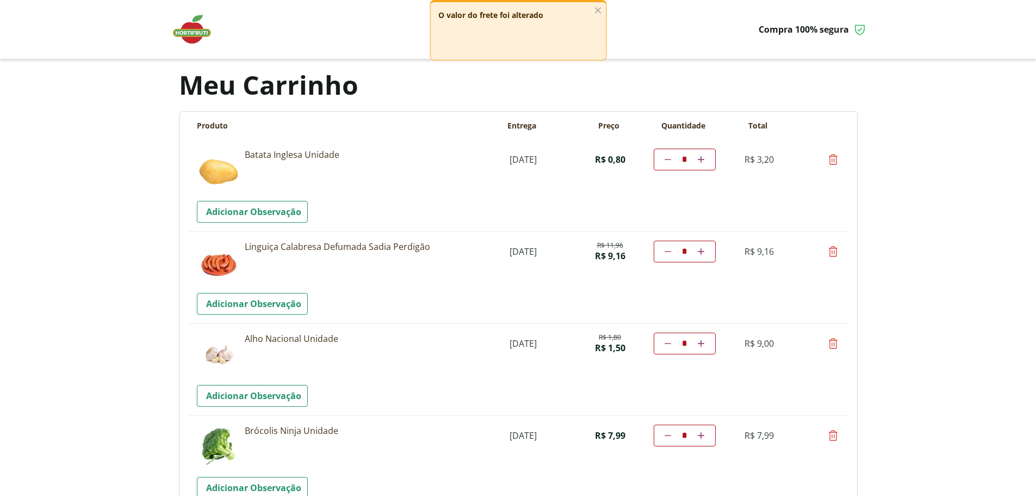
click at [833, 344] on icon at bounding box center [833, 343] width 13 height 13
type input "*"
click at [834, 251] on icon at bounding box center [833, 251] width 13 height 13
type input "*"
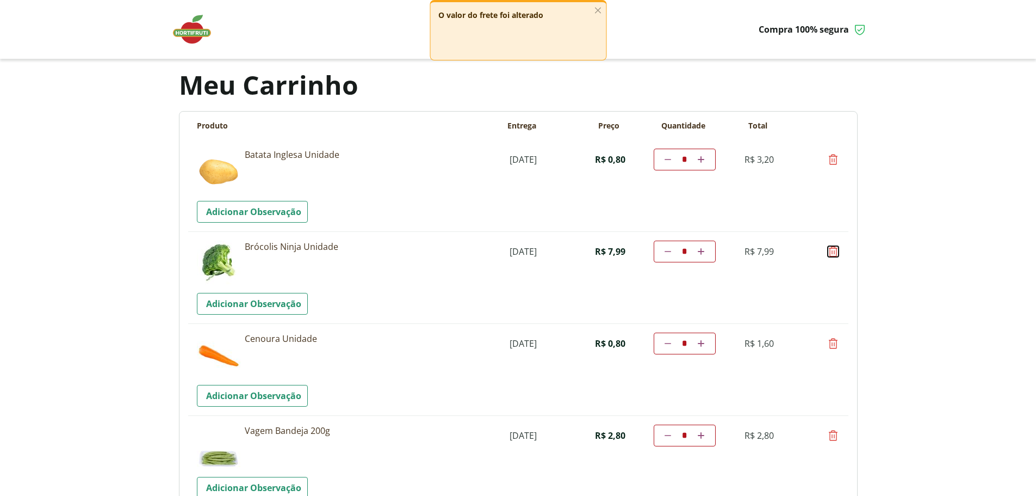
click at [834, 251] on icon at bounding box center [833, 251] width 13 height 13
type input "*"
click at [834, 158] on icon at bounding box center [833, 159] width 13 height 13
type input "*"
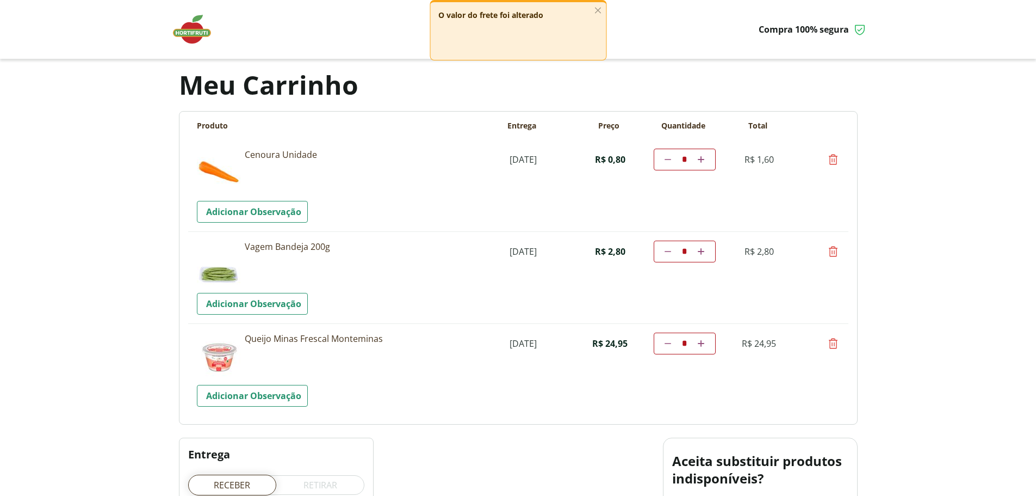
click at [834, 158] on icon at bounding box center [833, 159] width 13 height 13
type input "*"
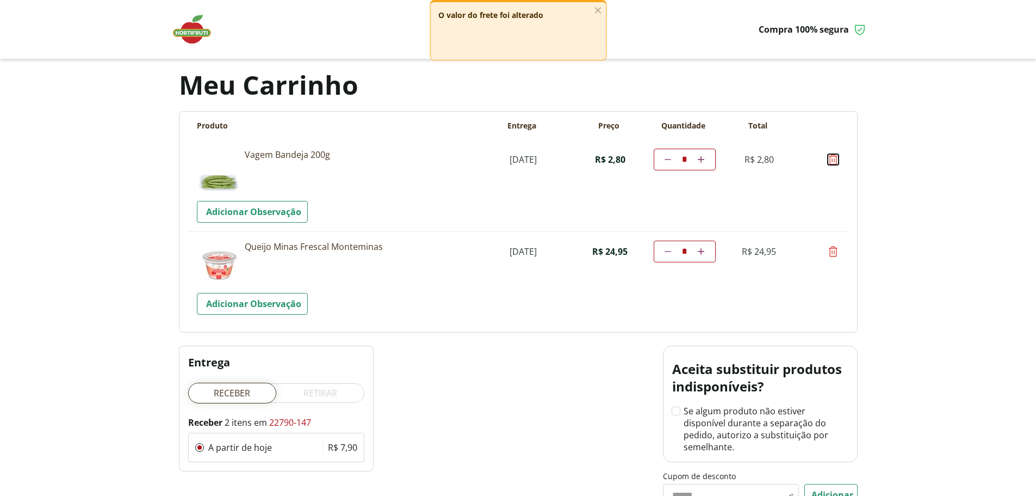
click at [834, 158] on icon at bounding box center [833, 159] width 13 height 13
type input "*"
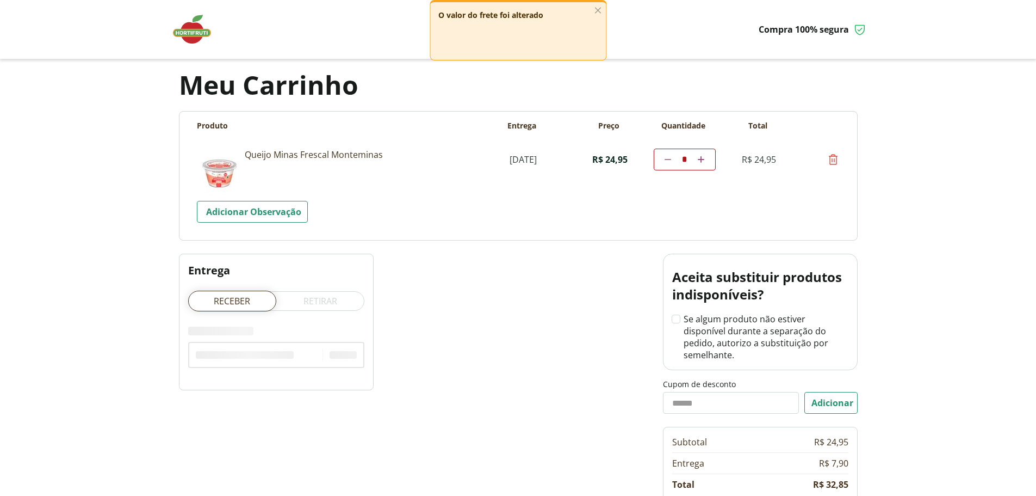
click at [832, 159] on icon at bounding box center [833, 159] width 13 height 13
type input "*"
